Goal: Task Accomplishment & Management: Use online tool/utility

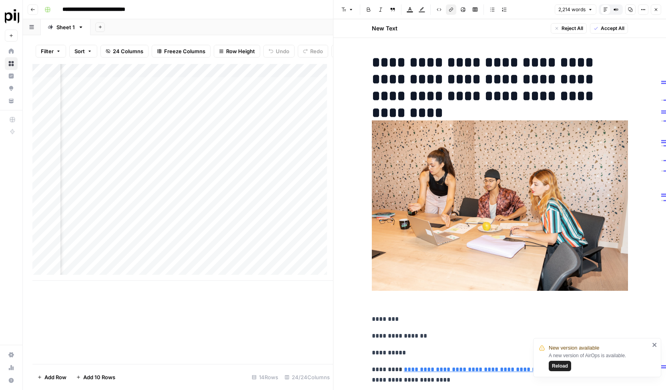
scroll to position [3306, 0]
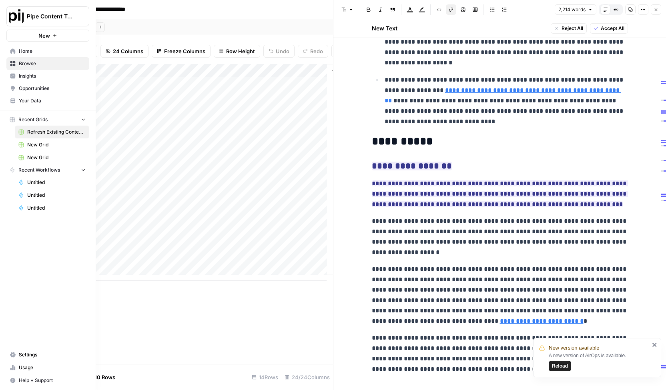
click at [35, 119] on span "Recent Grids" at bounding box center [32, 119] width 29 height 7
click at [60, 145] on span "New Grid" at bounding box center [56, 144] width 58 height 7
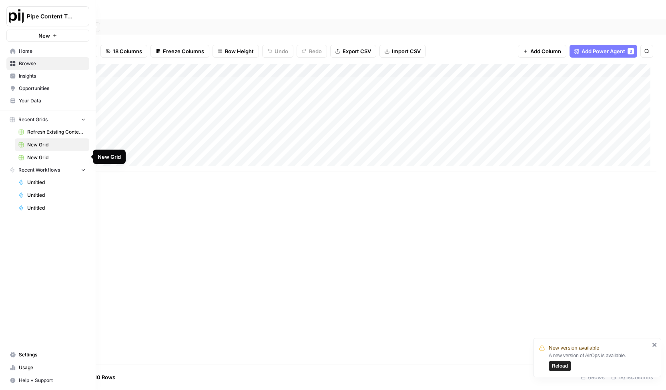
click at [37, 155] on span "New Grid" at bounding box center [56, 157] width 58 height 7
click at [41, 52] on span "Home" at bounding box center [52, 51] width 67 height 7
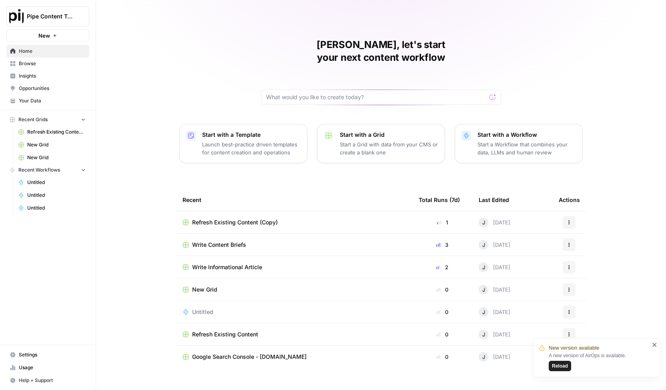
click at [234, 241] on span "Write Content Briefs" at bounding box center [219, 245] width 54 height 8
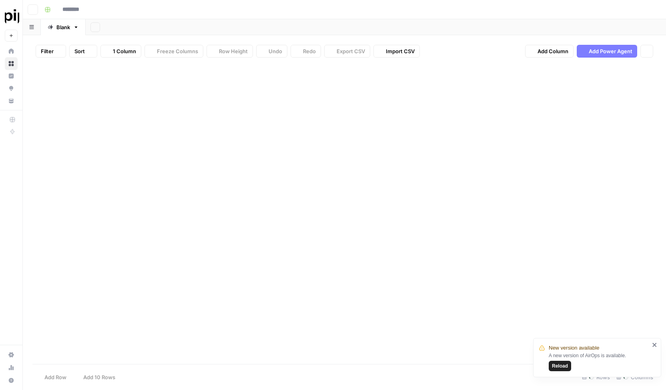
type input "**********"
click at [130, 140] on div "Add Column" at bounding box center [344, 118] width 624 height 108
